Goal: Task Accomplishment & Management: Use online tool/utility

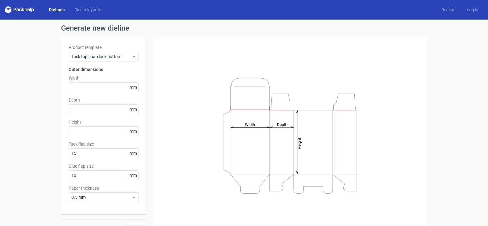
click at [280, 122] on tspan "Depth" at bounding box center [282, 124] width 10 height 5
click at [98, 87] on input "text" at bounding box center [104, 87] width 70 height 10
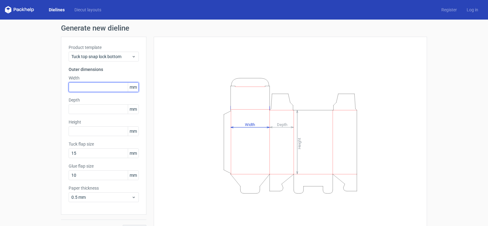
type input "5"
type input "80"
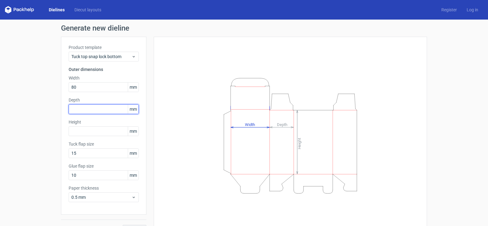
click at [104, 110] on input "text" at bounding box center [104, 109] width 70 height 10
type input "80"
click at [112, 125] on div "Height mm" at bounding box center [104, 127] width 70 height 17
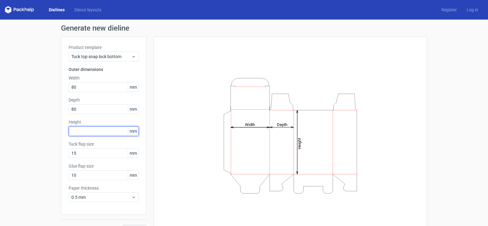
click at [114, 129] on input "text" at bounding box center [104, 131] width 70 height 10
type input "70"
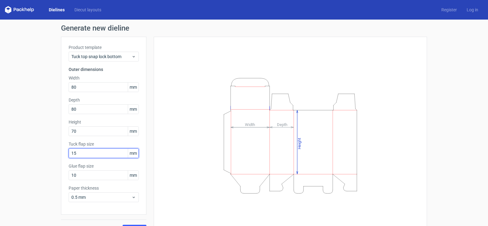
click at [85, 154] on input "15" at bounding box center [104, 153] width 70 height 10
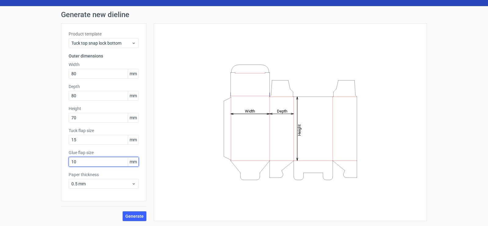
click at [81, 161] on input "10" at bounding box center [104, 162] width 70 height 10
click at [131, 215] on span "Generate" at bounding box center [134, 216] width 18 height 4
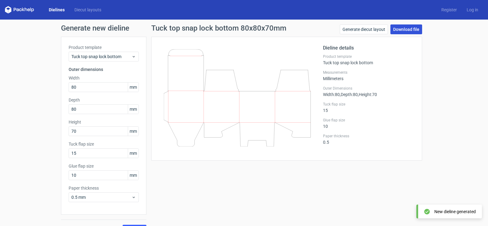
click at [393, 30] on link "Download file" at bounding box center [407, 29] width 32 height 10
click at [294, 119] on icon at bounding box center [237, 97] width 147 height 97
click at [11, 10] on polygon at bounding box center [9, 10] width 3 height 5
click at [18, 10] on icon at bounding box center [17, 10] width 2 height 3
click at [57, 12] on link "Dielines" at bounding box center [57, 10] width 26 height 6
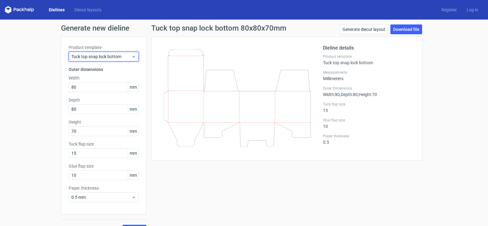
click at [103, 58] on span "Tuck top snap lock bottom" at bounding box center [101, 56] width 60 height 6
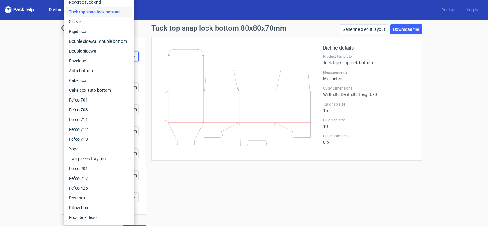
click at [11, 61] on div "Generate new dieline Product template Tuck top snap lock bottom Outer dimension…" at bounding box center [244, 129] width 488 height 219
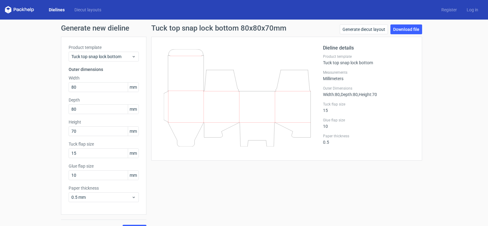
scroll to position [13, 0]
